Goal: Register for event/course

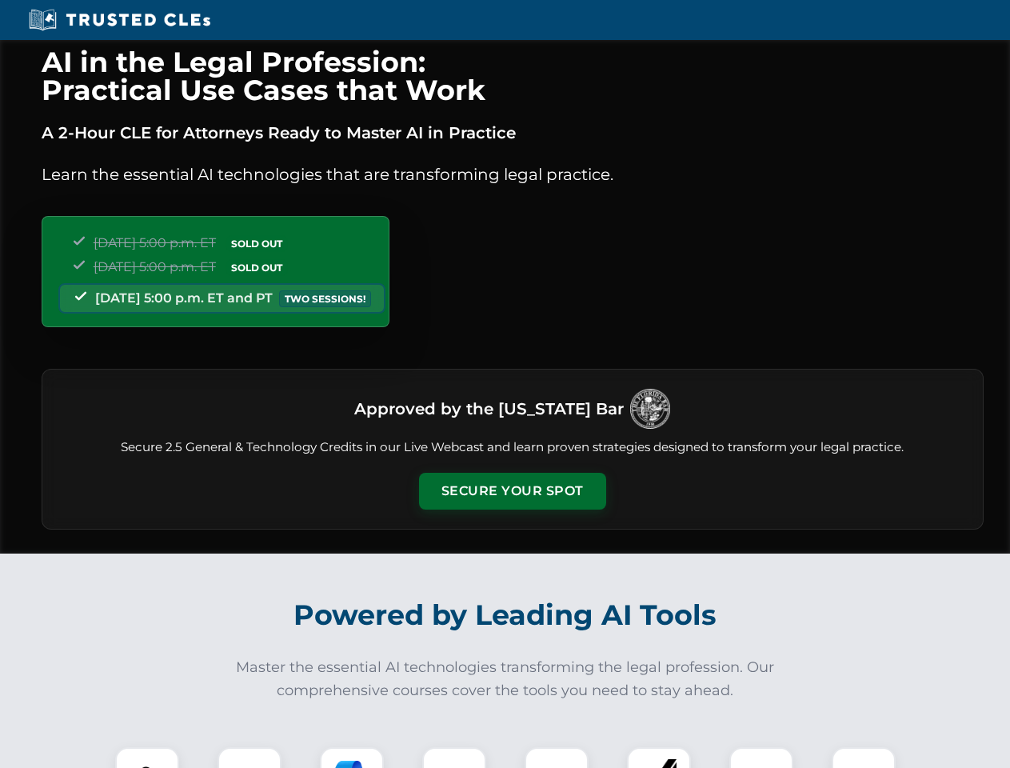
click at [512, 491] on button "Secure Your Spot" at bounding box center [512, 491] width 187 height 37
click at [147, 757] on img at bounding box center [147, 779] width 46 height 46
